Goal: Entertainment & Leisure: Consume media (video, audio)

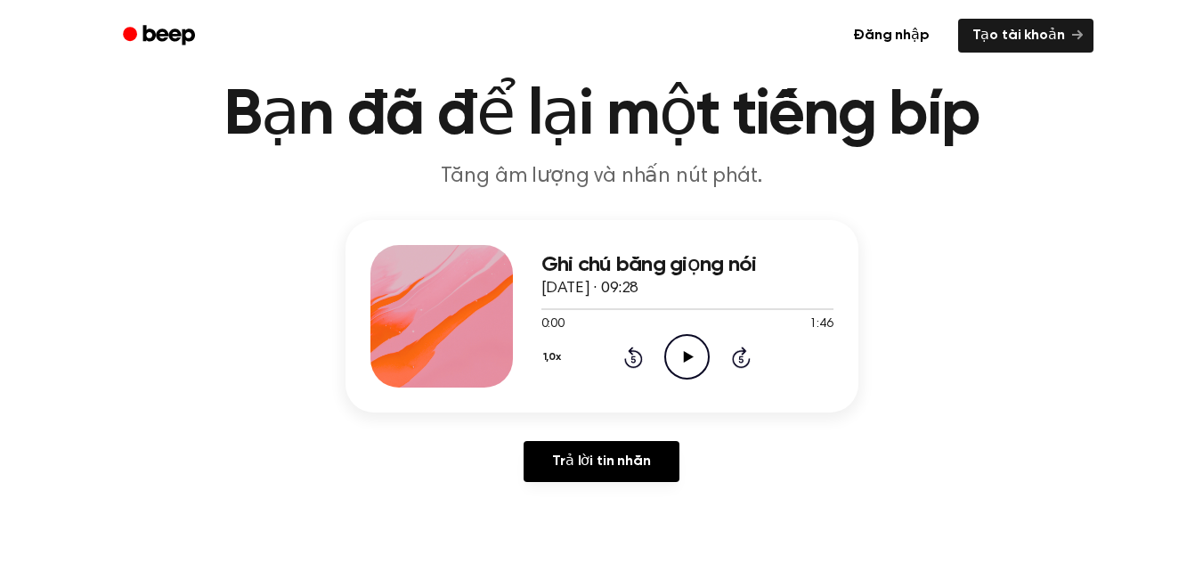
scroll to position [71, 0]
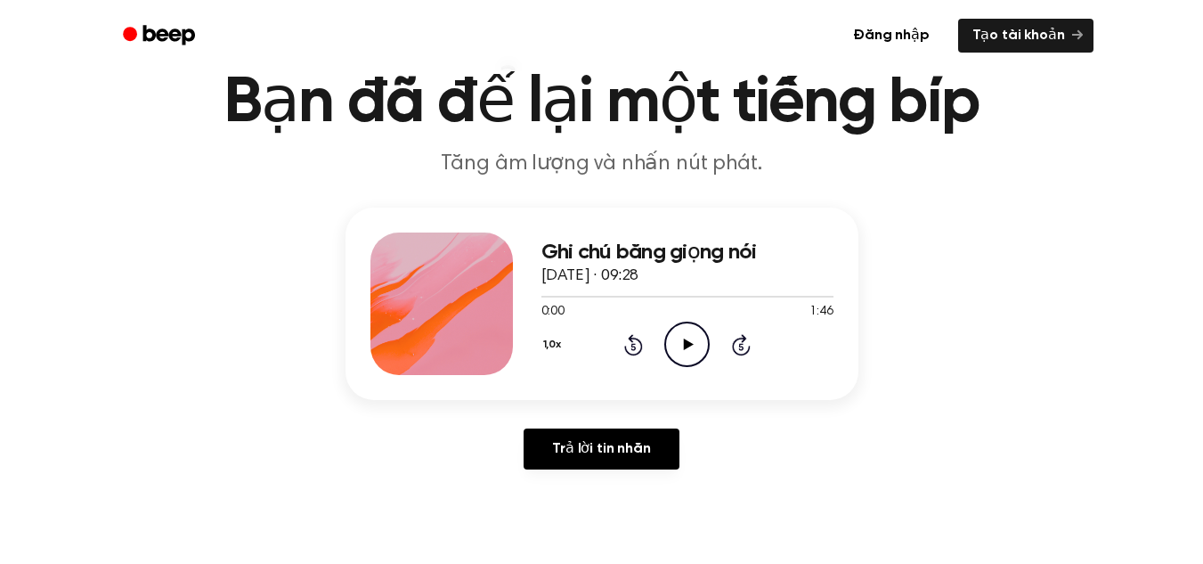
click at [692, 337] on icon "Play Audio" at bounding box center [687, 344] width 45 height 45
click at [755, 253] on font "Ghi chú bằng giọng nói" at bounding box center [650, 251] width 216 height 21
click at [710, 248] on font "Ghi chú bằng giọng nói" at bounding box center [650, 251] width 216 height 21
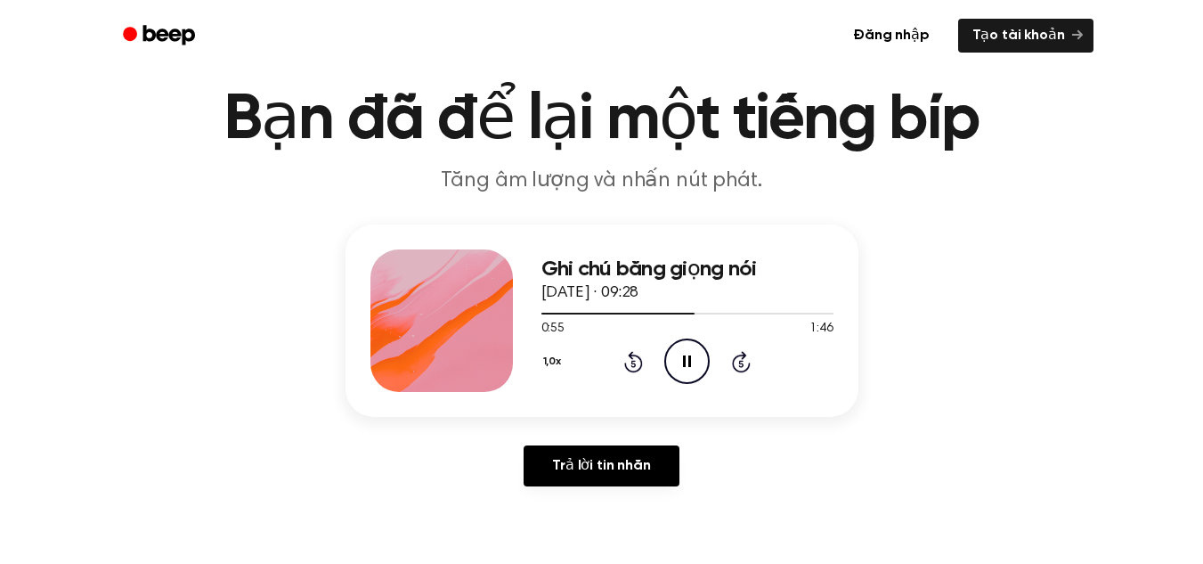
scroll to position [45, 0]
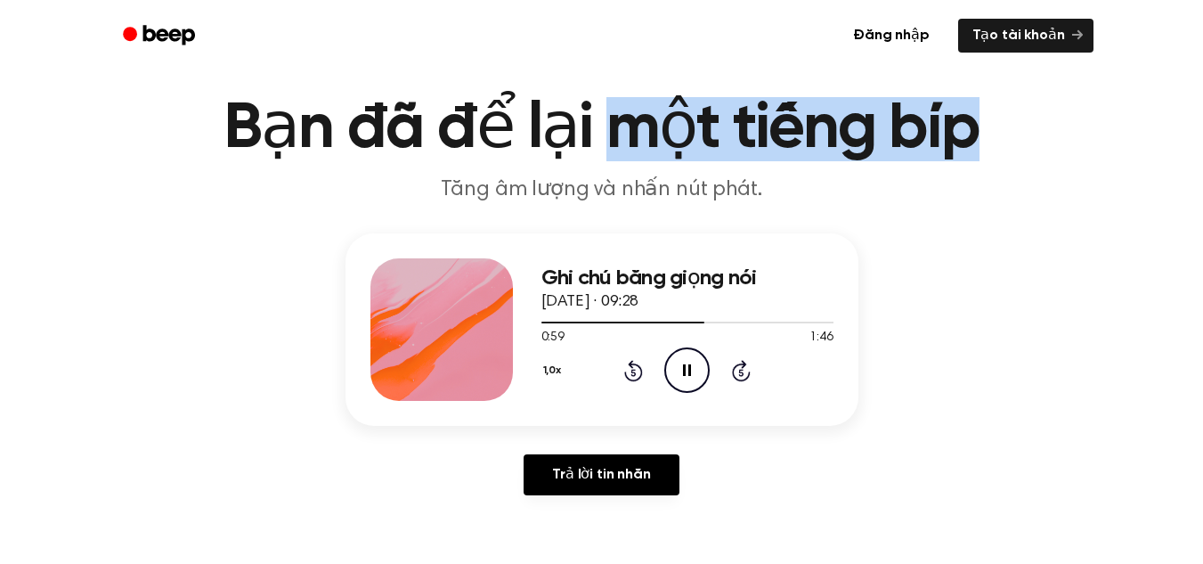
drag, startPoint x: 971, startPoint y: 131, endPoint x: 601, endPoint y: 96, distance: 371.3
click at [601, 97] on font "Bạn đã để lại một tiếng bíp" at bounding box center [602, 129] width 756 height 64
click at [660, 116] on font "Bạn đã để lại một tiếng bíp" at bounding box center [602, 129] width 756 height 64
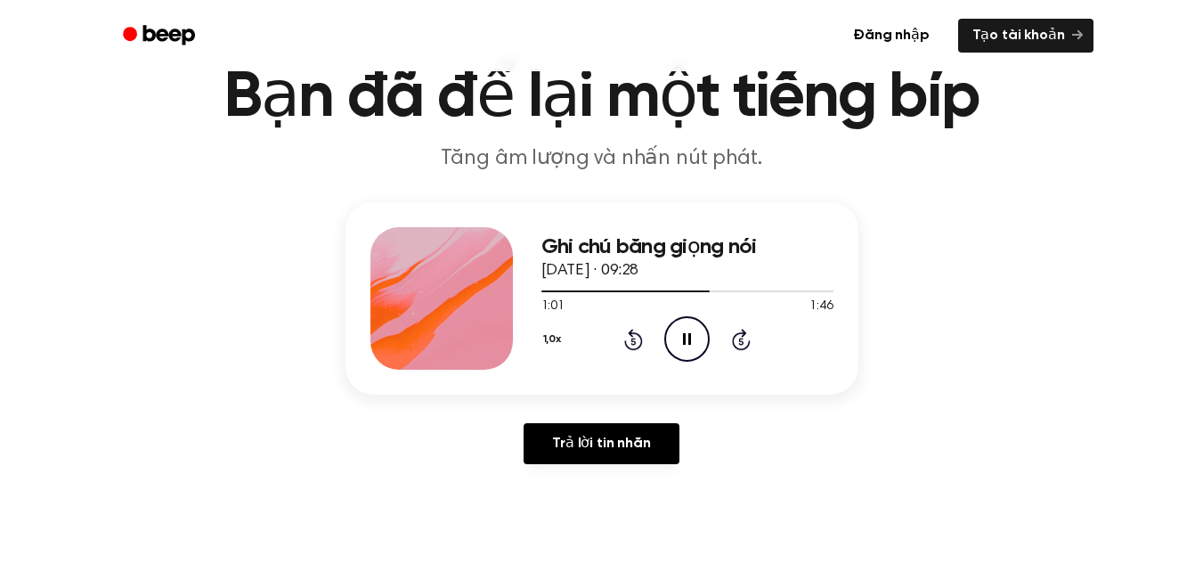
scroll to position [0, 0]
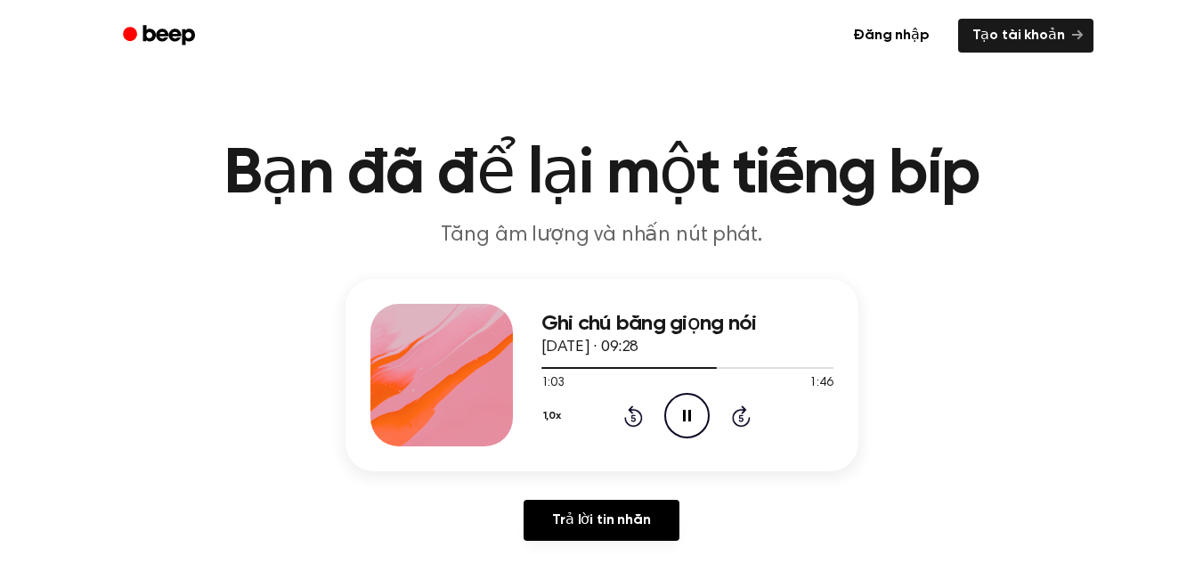
click at [968, 180] on font "Bạn đã để lại một tiếng bíp" at bounding box center [602, 175] width 756 height 64
drag, startPoint x: 968, startPoint y: 180, endPoint x: 906, endPoint y: 188, distance: 62.9
click at [906, 188] on font "Bạn đã để lại một tiếng bíp" at bounding box center [602, 175] width 756 height 64
click at [849, 172] on font "Bạn đã để lại một tiếng bíp" at bounding box center [602, 175] width 756 height 64
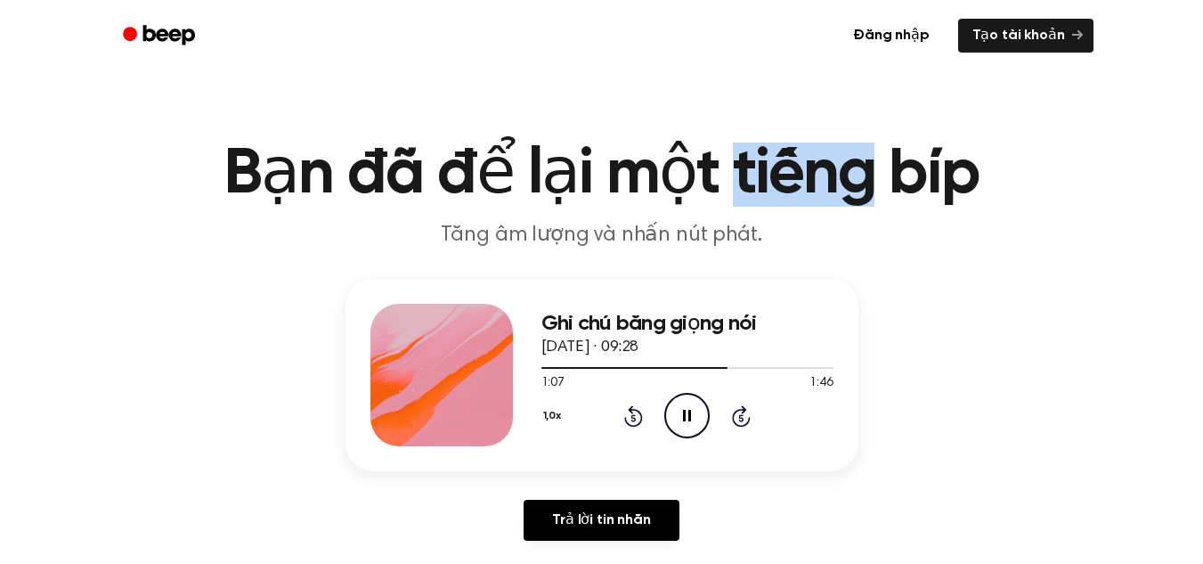
drag, startPoint x: 733, startPoint y: 184, endPoint x: 864, endPoint y: 180, distance: 131.0
click at [864, 180] on font "Bạn đã để lại một tiếng bíp" at bounding box center [602, 175] width 756 height 64
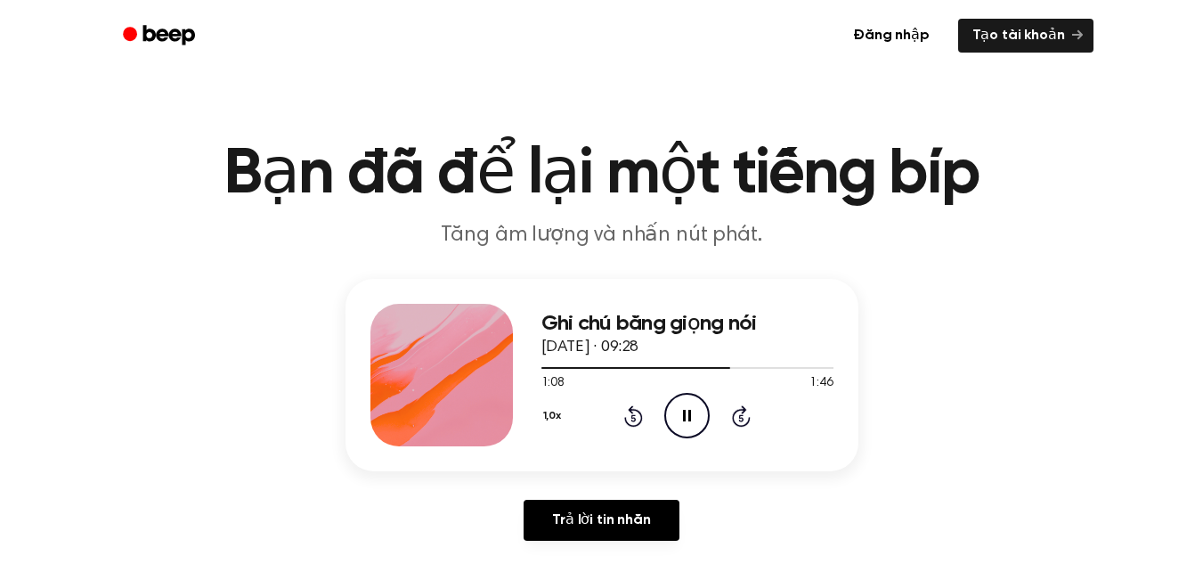
click at [918, 177] on font "Bạn đã để lại một tiếng bíp" at bounding box center [602, 175] width 756 height 64
drag, startPoint x: 703, startPoint y: 183, endPoint x: 615, endPoint y: 181, distance: 88.2
click at [615, 181] on font "Bạn đã để lại một tiếng bíp" at bounding box center [602, 175] width 756 height 64
click at [545, 163] on font "Bạn đã để lại một tiếng bíp" at bounding box center [602, 175] width 756 height 64
click at [495, 181] on font "Bạn đã để lại một tiếng bíp" at bounding box center [602, 175] width 756 height 64
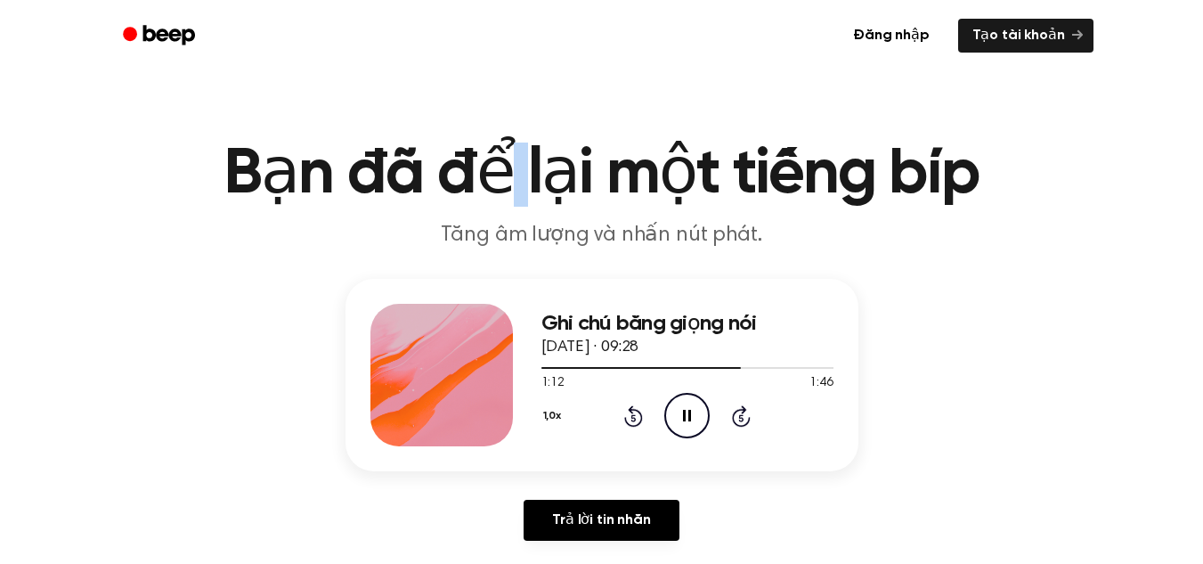
click at [495, 181] on font "Bạn đã để lại một tiếng bíp" at bounding box center [602, 175] width 756 height 64
click at [469, 171] on font "Bạn đã để lại một tiếng bíp" at bounding box center [602, 175] width 756 height 64
drag, startPoint x: 366, startPoint y: 169, endPoint x: 511, endPoint y: 200, distance: 148.5
click at [511, 200] on font "Bạn đã để lại một tiếng bíp" at bounding box center [602, 175] width 756 height 64
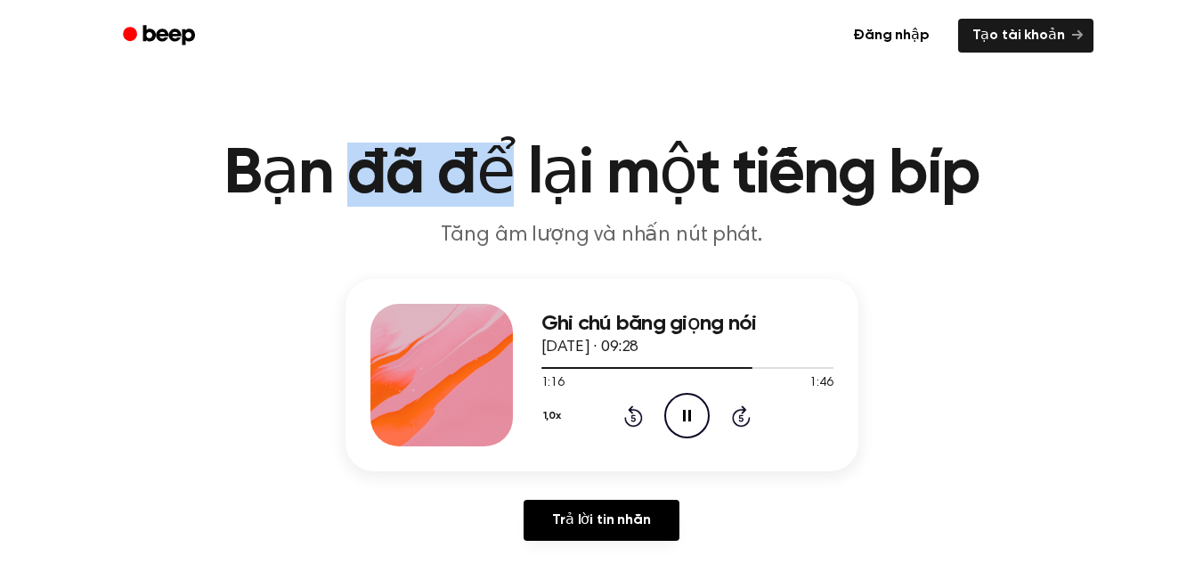
click at [511, 200] on font "Bạn đã để lại một tiếng bíp" at bounding box center [602, 175] width 756 height 64
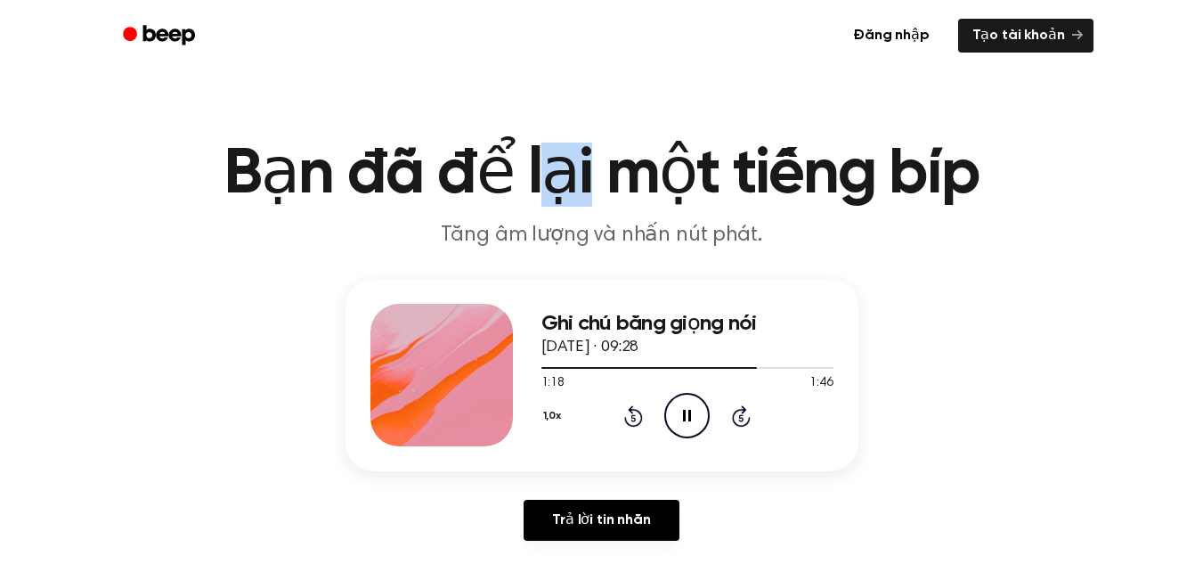
drag, startPoint x: 591, startPoint y: 178, endPoint x: 531, endPoint y: 168, distance: 60.5
click at [531, 168] on font "Bạn đã để lại một tiếng bíp" at bounding box center [602, 175] width 756 height 64
click at [687, 184] on font "Bạn đã để lại một tiếng bíp" at bounding box center [602, 175] width 756 height 64
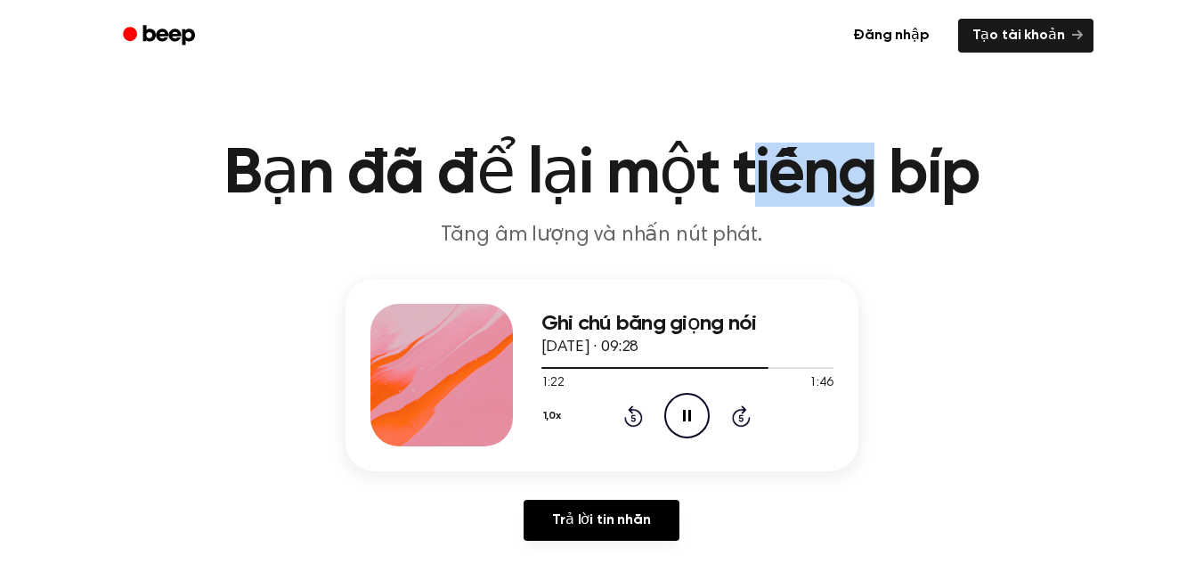
drag, startPoint x: 874, startPoint y: 184, endPoint x: 737, endPoint y: 176, distance: 137.4
click at [737, 176] on font "Bạn đã để lại một tiếng bíp" at bounding box center [602, 175] width 756 height 64
click at [729, 174] on font "Bạn đã để lại một tiếng bíp" at bounding box center [602, 175] width 756 height 64
drag, startPoint x: 728, startPoint y: 174, endPoint x: 867, endPoint y: 172, distance: 139.0
click at [867, 172] on font "Bạn đã để lại một tiếng bíp" at bounding box center [602, 175] width 756 height 64
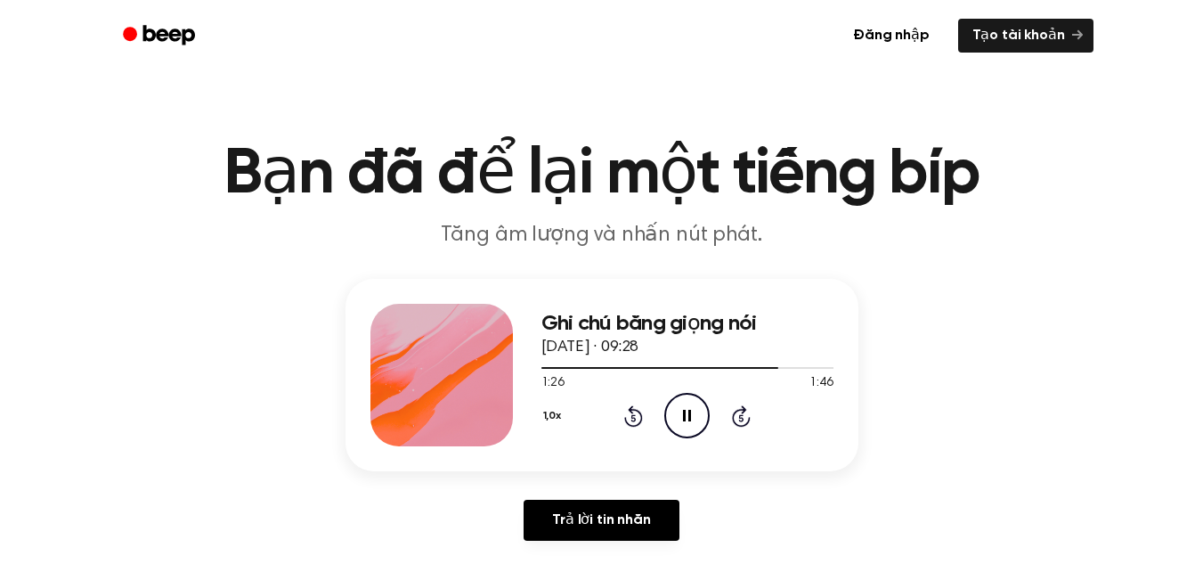
click at [939, 179] on font "Bạn đã để lại một tiếng bíp" at bounding box center [602, 175] width 756 height 64
drag, startPoint x: 968, startPoint y: 175, endPoint x: 885, endPoint y: 175, distance: 82.8
click at [885, 175] on font "Bạn đã để lại một tiếng bíp" at bounding box center [602, 175] width 756 height 64
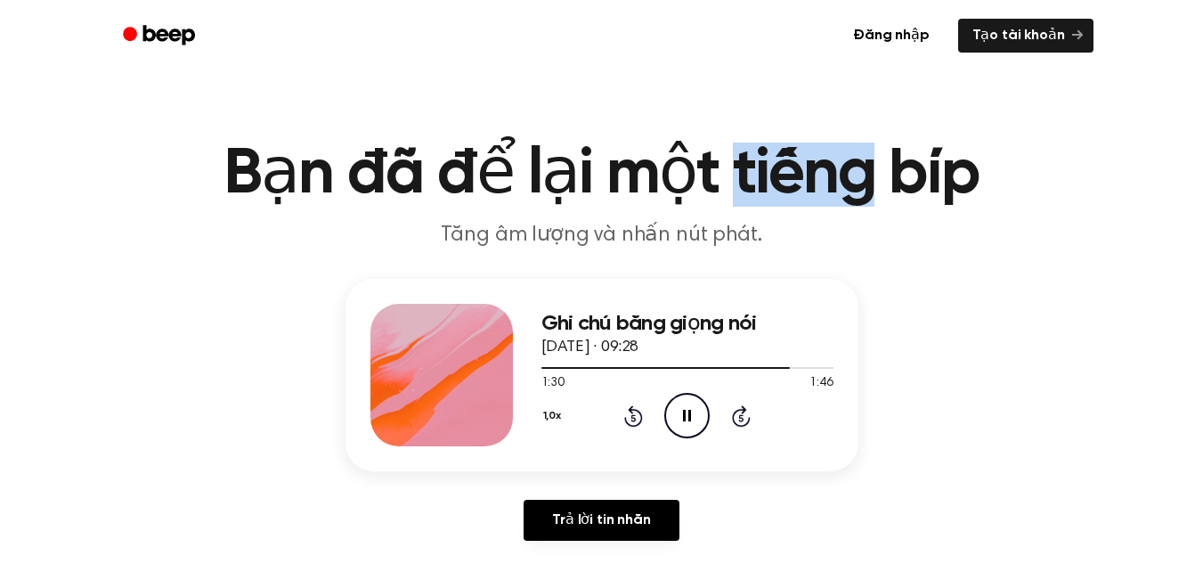
drag, startPoint x: 860, startPoint y: 192, endPoint x: 726, endPoint y: 179, distance: 134.3
click at [726, 179] on font "Bạn đã để lại một tiếng bíp" at bounding box center [602, 175] width 756 height 64
